Goal: Information Seeking & Learning: Learn about a topic

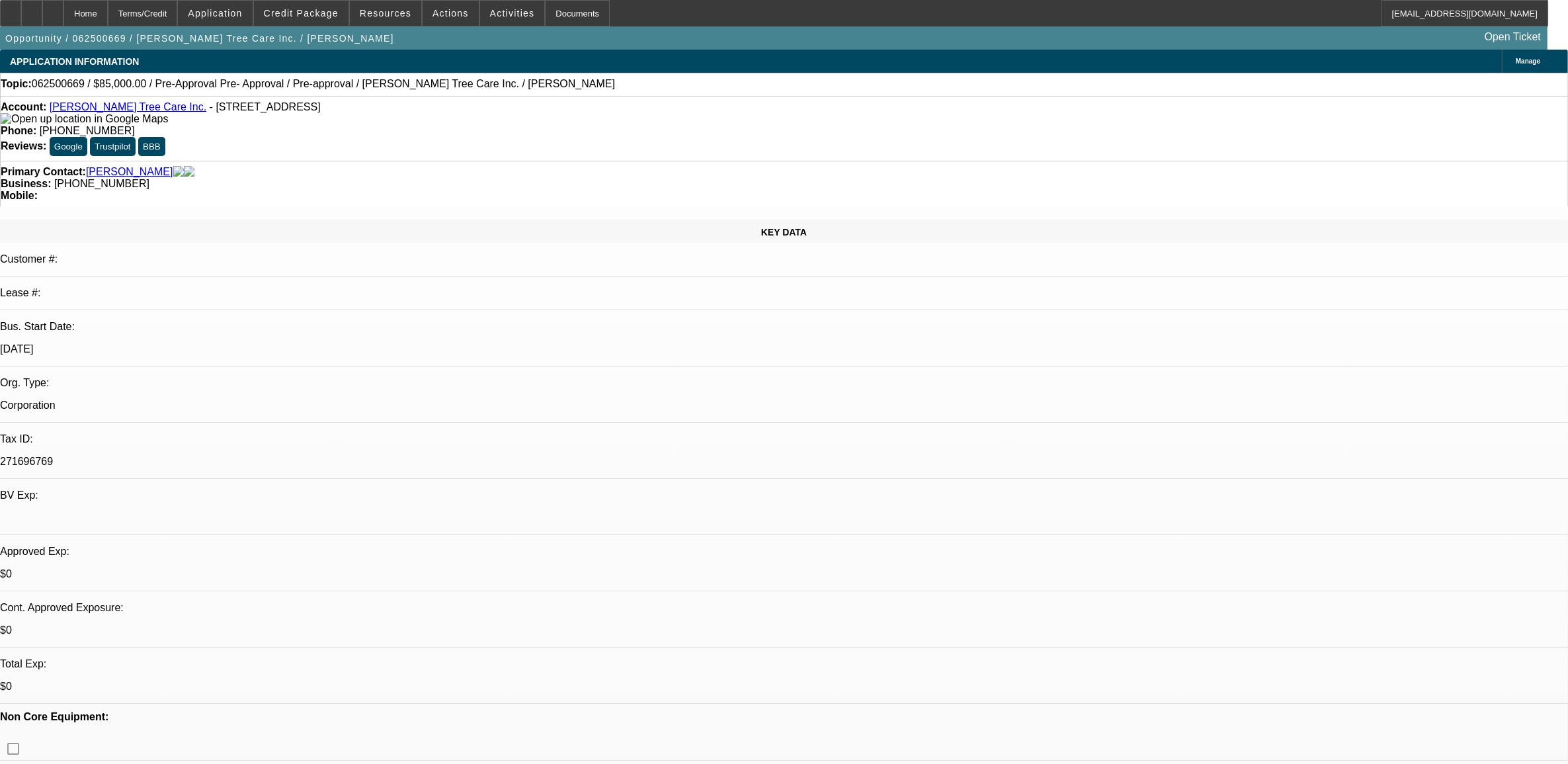
select select "0"
select select "0.1"
select select "0"
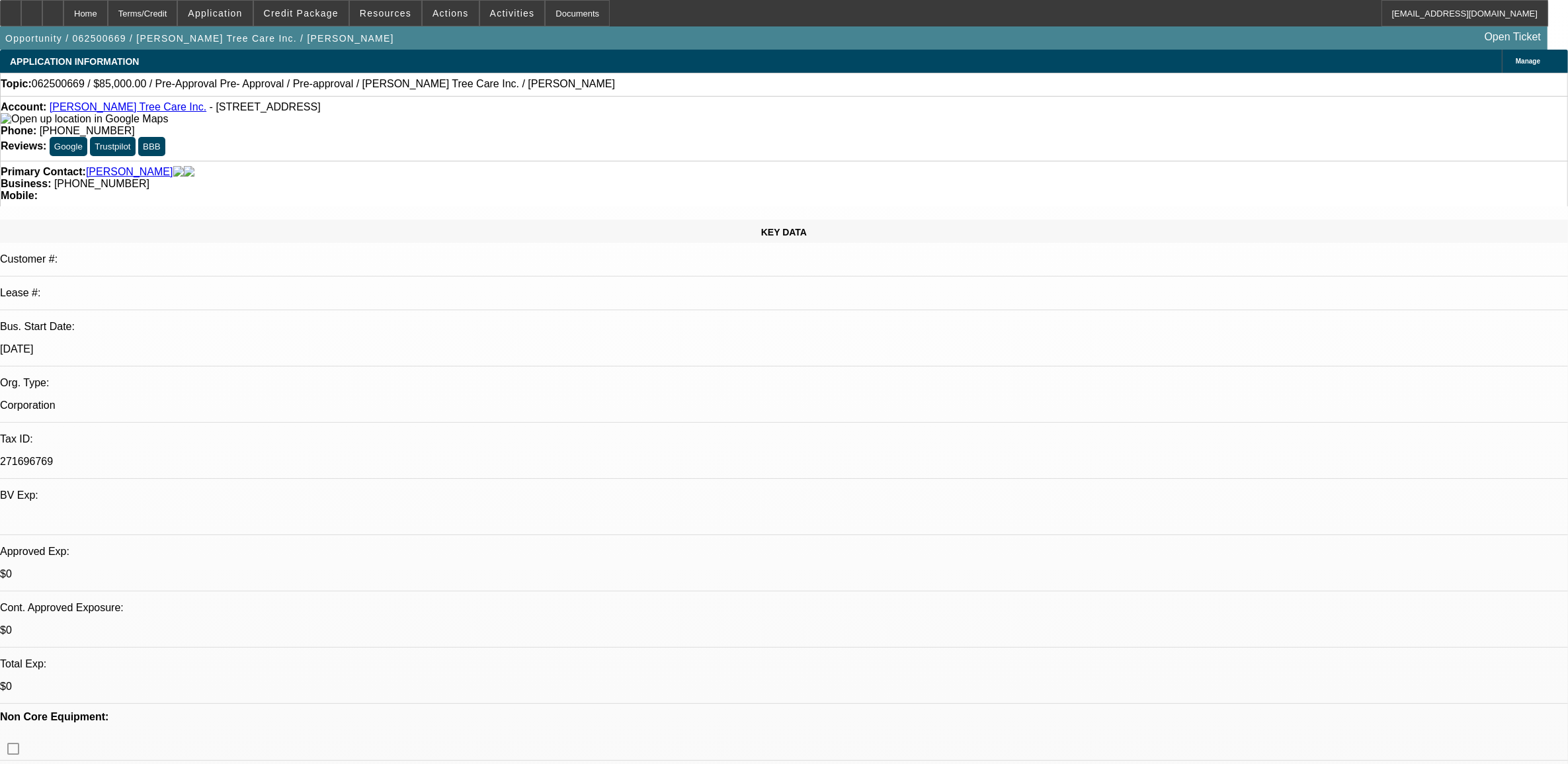
select select "0.1"
select select "0"
select select "0.1"
select select "1"
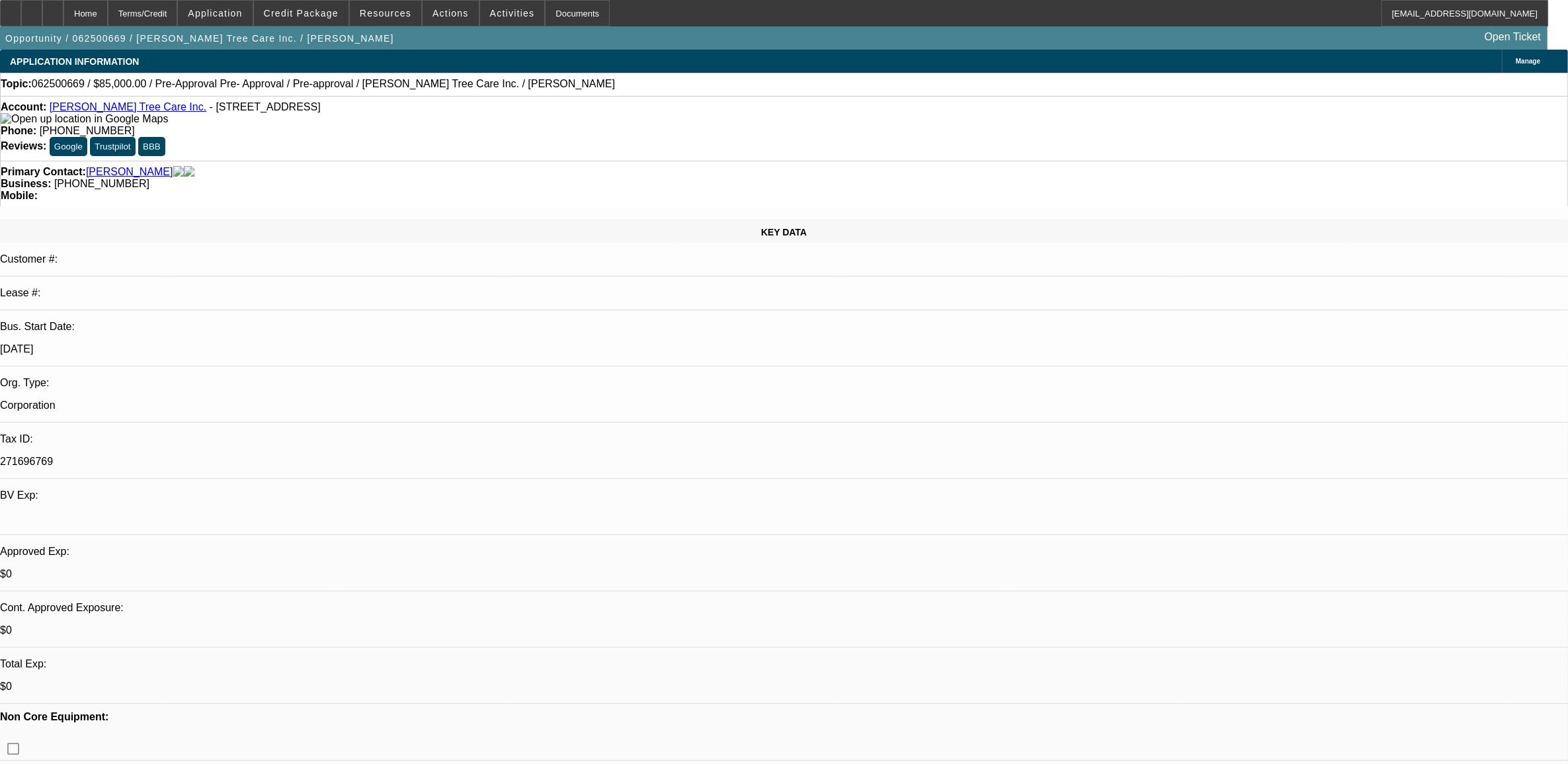
select select "1"
select select "5"
select select "1"
select select "5"
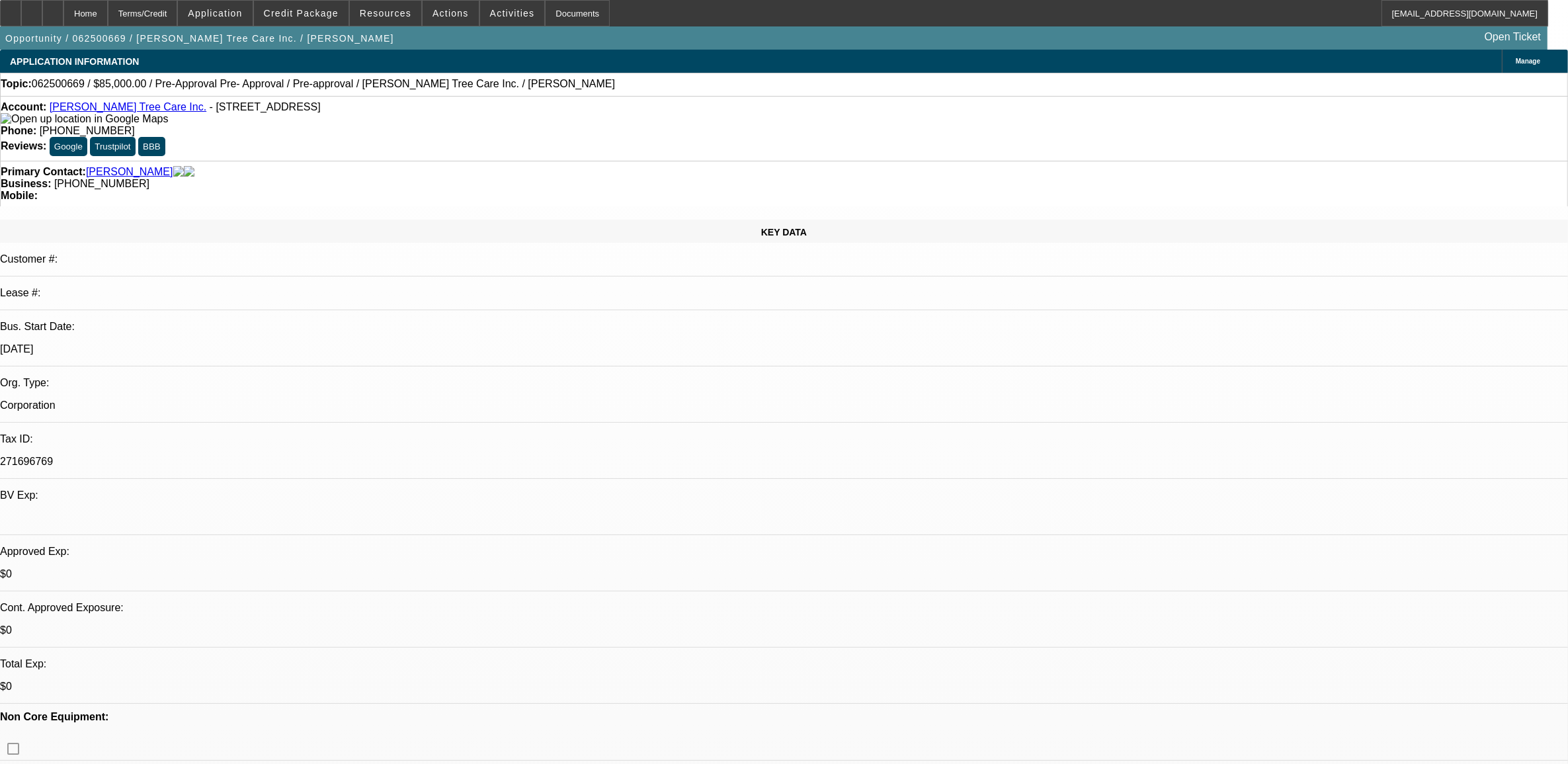
select select "1"
select select "5"
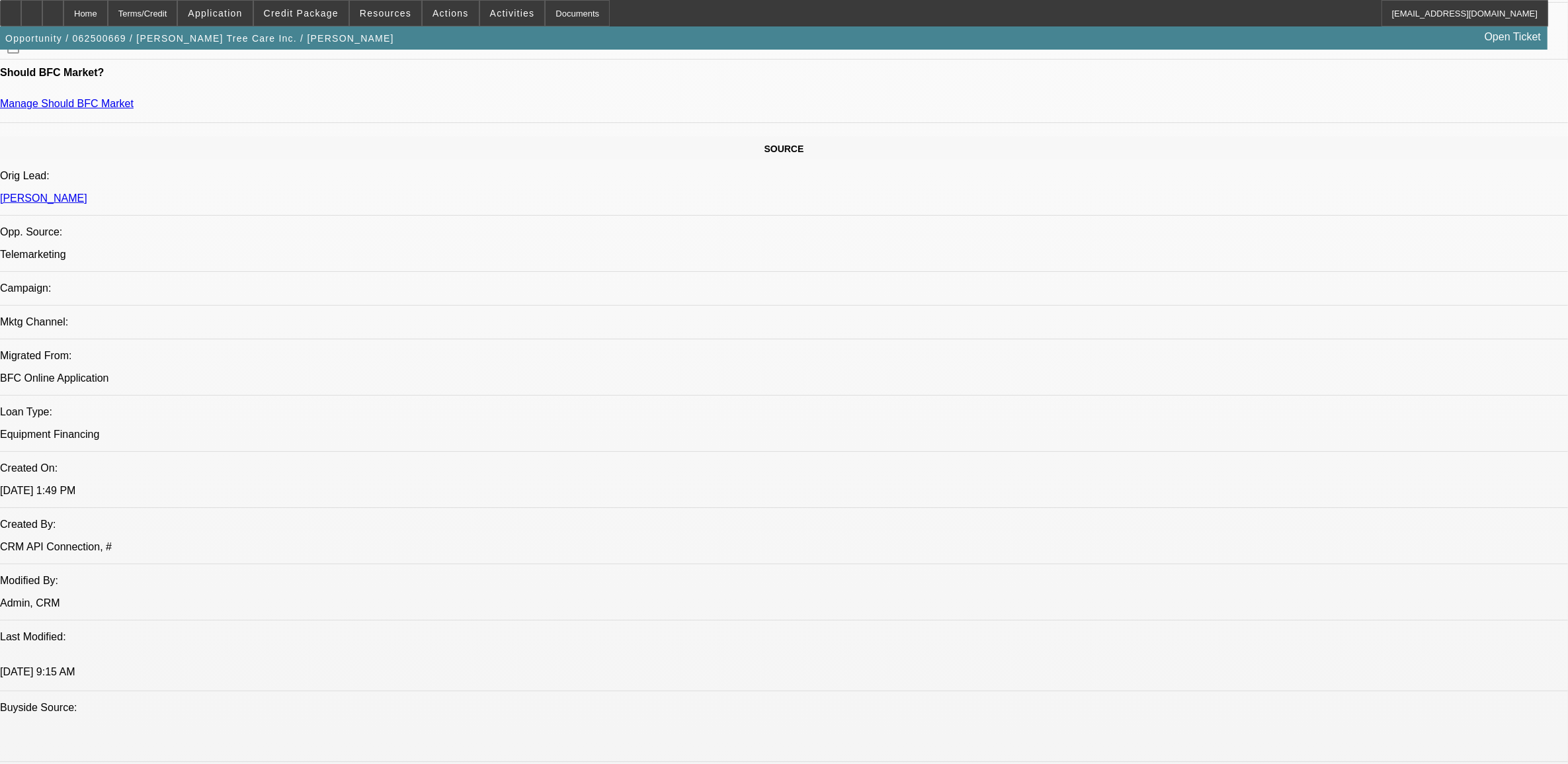
scroll to position [661, 0]
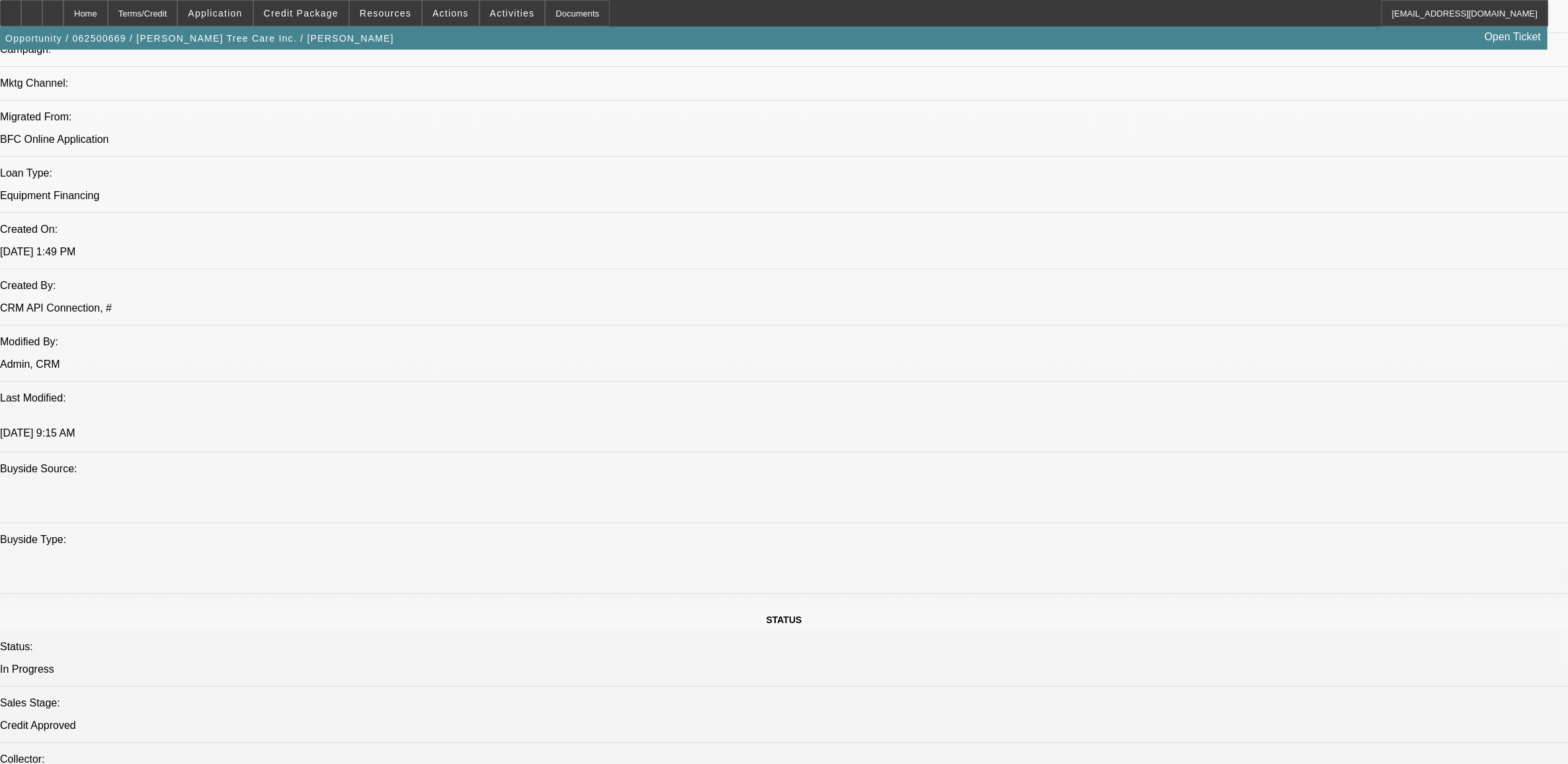
scroll to position [909, 0]
